Goal: Connect with others: Connect with others

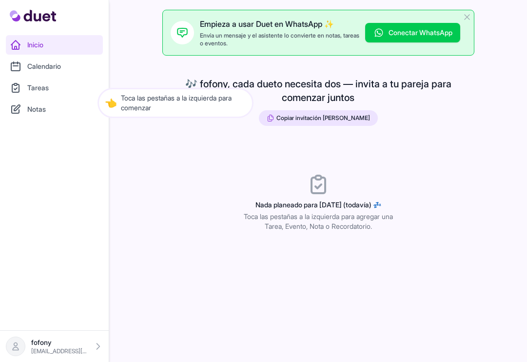
click at [318, 119] on span "Copiar invitación de pareja" at bounding box center [324, 118] width 94 height 8
click at [305, 122] on button "Copiar invitación de pareja" at bounding box center [318, 118] width 119 height 16
